Goal: Transaction & Acquisition: Purchase product/service

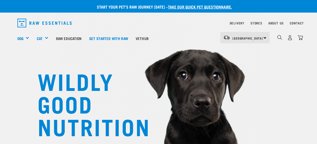
click at [265, 37] on div "[GEOGRAPHIC_DATA] [GEOGRAPHIC_DATA]" at bounding box center [244, 37] width 49 height 11
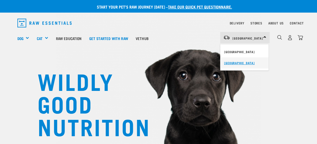
click at [234, 64] on link "[GEOGRAPHIC_DATA]" at bounding box center [244, 63] width 48 height 11
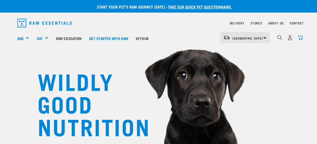
click at [300, 38] on img "dropdown navigation" at bounding box center [300, 37] width 5 height 5
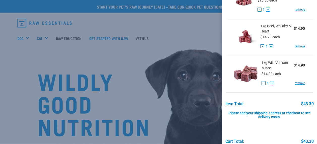
scroll to position [75, 0]
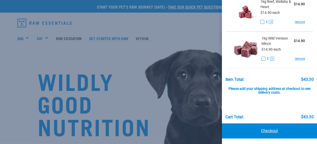
click at [265, 130] on link "Checkout" at bounding box center [269, 131] width 95 height 15
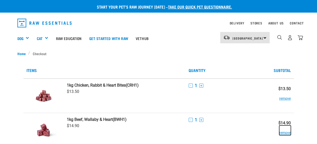
click at [285, 133] on button "remove" at bounding box center [286, 131] width 12 height 10
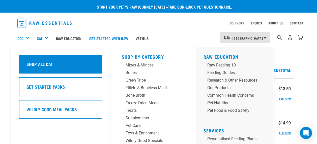
click at [41, 66] on h5 "Shop All Cat" at bounding box center [39, 64] width 27 height 7
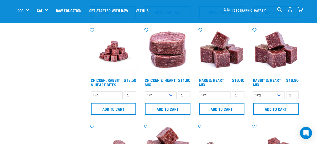
scroll to position [204, 0]
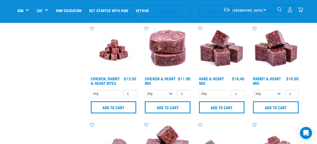
click at [302, 9] on img "dropdown navigation" at bounding box center [300, 9] width 5 height 5
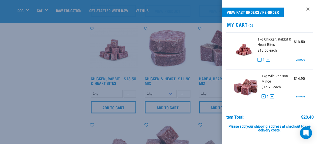
click at [42, 80] on div at bounding box center [158, 72] width 317 height 144
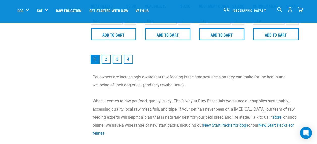
scroll to position [763, 0]
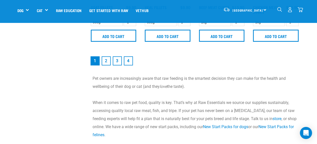
click at [106, 62] on link "2" at bounding box center [106, 61] width 9 height 9
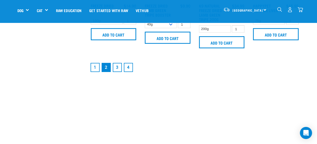
scroll to position [786, 0]
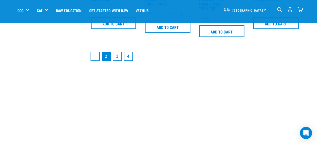
click at [95, 58] on link "1" at bounding box center [95, 56] width 9 height 9
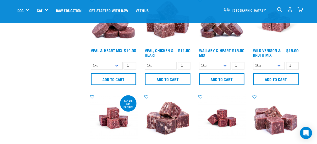
scroll to position [296, 0]
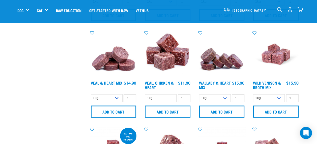
click at [273, 59] on img at bounding box center [276, 54] width 48 height 48
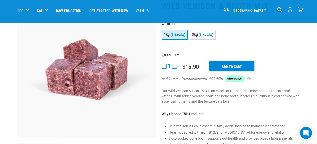
scroll to position [39, 0]
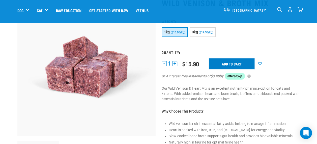
click at [231, 64] on input "Add to cart" at bounding box center [231, 64] width 45 height 11
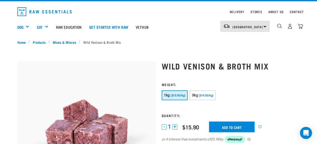
scroll to position [13, 0]
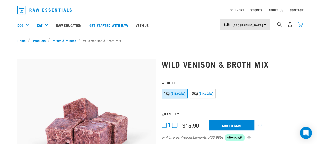
click at [298, 26] on img "dropdown navigation" at bounding box center [300, 24] width 5 height 5
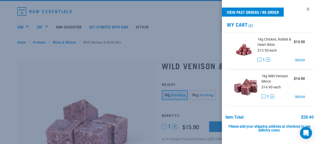
scroll to position [11, 0]
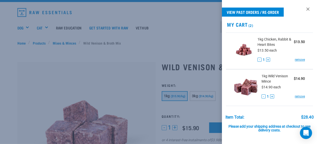
click at [145, 31] on div at bounding box center [158, 72] width 317 height 144
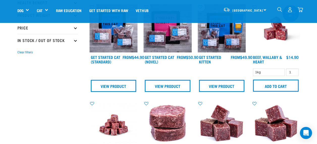
scroll to position [136, 0]
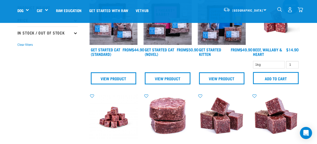
click at [272, 30] on img at bounding box center [276, 21] width 48 height 48
click at [281, 28] on img at bounding box center [276, 21] width 48 height 48
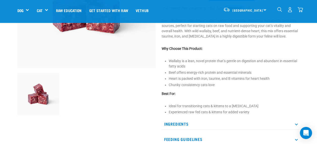
scroll to position [26, 0]
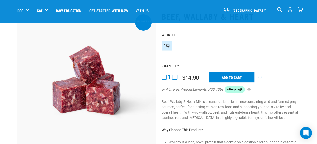
click at [227, 83] on div "1 - 1 + 0 100 $14.90 Add to cart or 4 interest-free instalments of $3.73 by" at bounding box center [231, 86] width 138 height 28
click at [226, 78] on input "Add to cart" at bounding box center [231, 77] width 45 height 11
click at [303, 9] on img "dropdown navigation" at bounding box center [300, 9] width 5 height 5
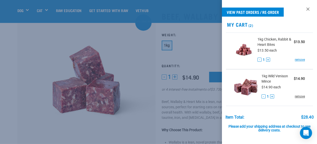
click at [297, 96] on link "remove" at bounding box center [300, 96] width 10 height 5
click at [296, 96] on link "remove" at bounding box center [300, 96] width 10 height 5
click at [154, 72] on div at bounding box center [158, 72] width 317 height 144
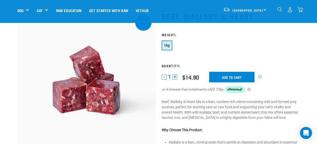
click at [302, 10] on img "dropdown navigation" at bounding box center [300, 9] width 5 height 5
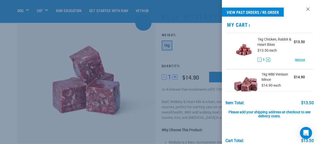
click at [295, 106] on div "Please add your shipping address at checkout to see delivery costs." at bounding box center [270, 112] width 88 height 13
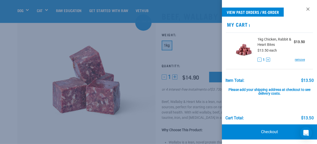
click at [147, 60] on div at bounding box center [158, 72] width 317 height 144
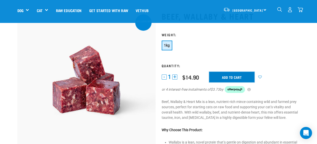
click at [224, 76] on input "Add to cart" at bounding box center [231, 77] width 45 height 11
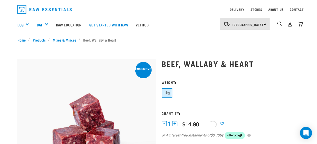
scroll to position [0, 0]
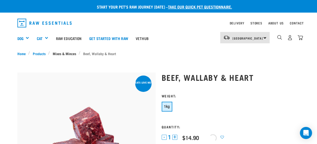
click at [60, 54] on link "Mixes & Minces" at bounding box center [64, 53] width 29 height 5
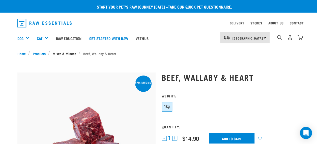
click at [59, 53] on link "Mixes & Minces" at bounding box center [64, 53] width 29 height 5
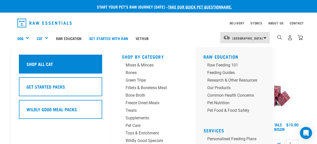
click at [49, 63] on h5 "Shop All Cat" at bounding box center [39, 64] width 27 height 7
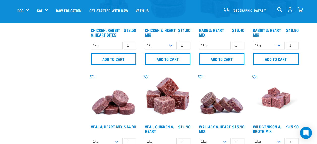
scroll to position [284, 0]
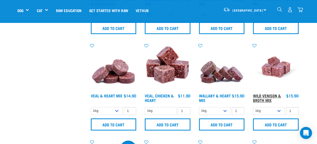
click at [263, 98] on link "Wild Venison & Broth Mix" at bounding box center [267, 98] width 28 height 7
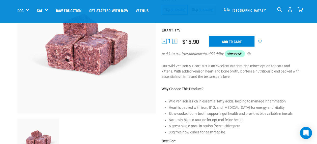
scroll to position [46, 0]
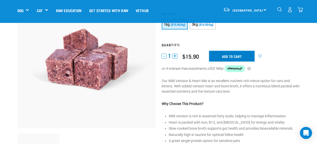
click at [234, 58] on input "Add to cart" at bounding box center [231, 56] width 45 height 11
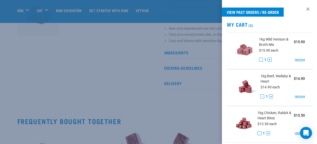
scroll to position [75, 0]
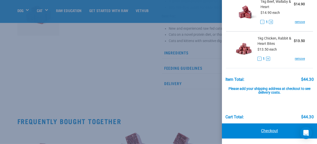
click at [268, 130] on link "Checkout" at bounding box center [269, 131] width 95 height 15
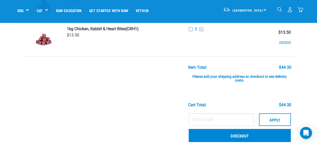
scroll to position [97, 0]
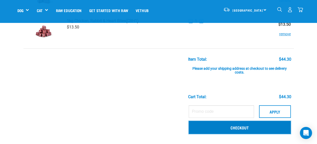
click at [248, 128] on link "Checkout" at bounding box center [240, 127] width 102 height 13
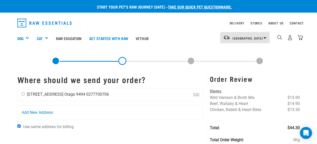
click at [23, 94] on input "radio" at bounding box center [22, 93] width 3 height 3
radio input "true"
click at [20, 127] on input "Use same address for billing" at bounding box center [18, 126] width 3 height 3
checkbox input "false"
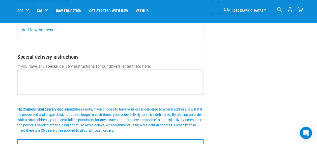
scroll to position [109, 0]
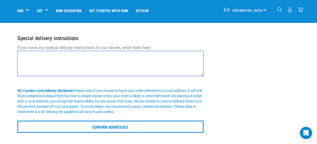
click at [105, 64] on textarea at bounding box center [110, 63] width 187 height 25
type textarea "P"
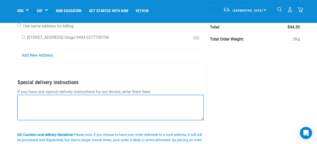
scroll to position [78, 0]
